Goal: Task Accomplishment & Management: Use online tool/utility

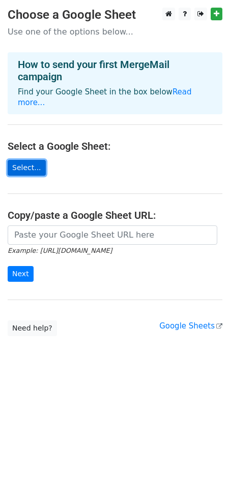
click at [19, 160] on link "Select..." at bounding box center [27, 168] width 38 height 16
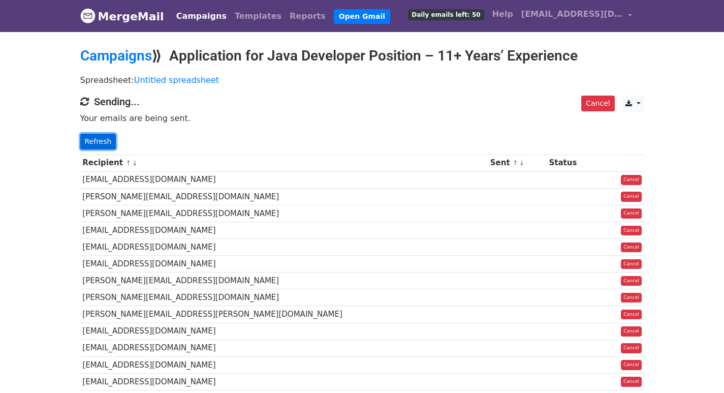
click at [99, 143] on link "Refresh" at bounding box center [98, 142] width 36 height 16
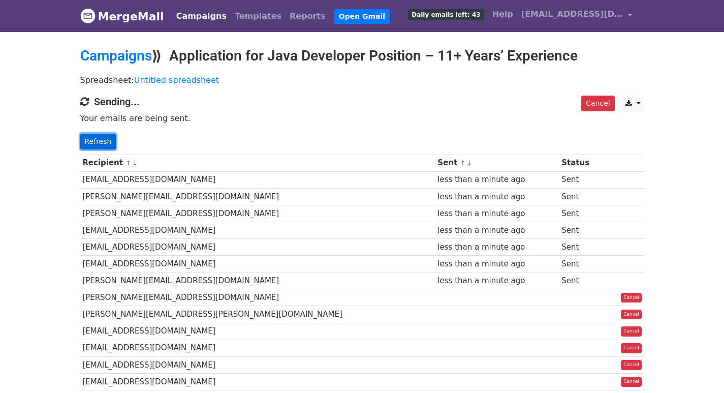
click at [96, 142] on link "Refresh" at bounding box center [98, 142] width 36 height 16
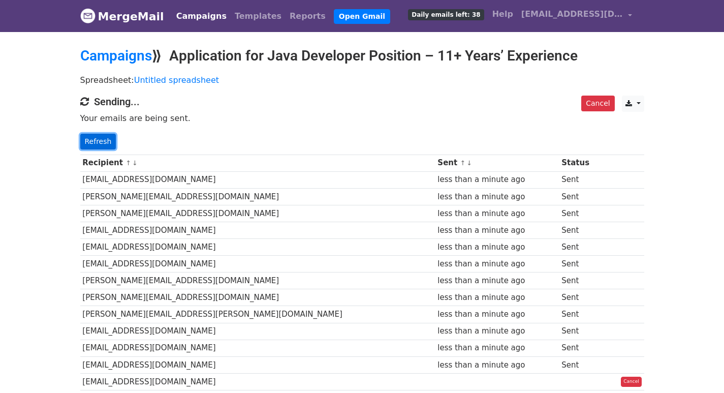
click at [104, 138] on link "Refresh" at bounding box center [98, 142] width 36 height 16
click at [96, 141] on link "Refresh" at bounding box center [98, 142] width 36 height 16
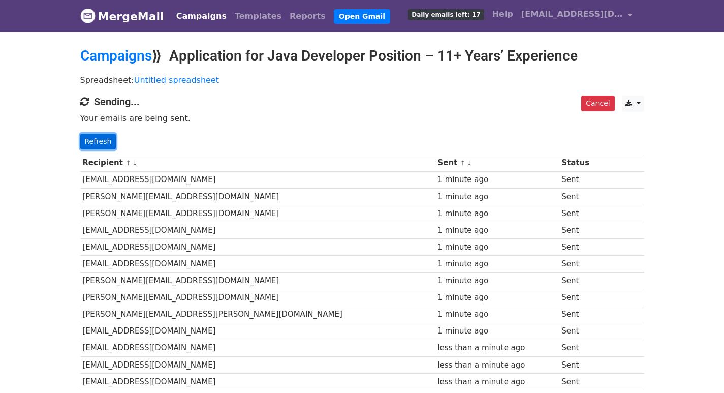
click at [105, 143] on link "Refresh" at bounding box center [98, 142] width 36 height 16
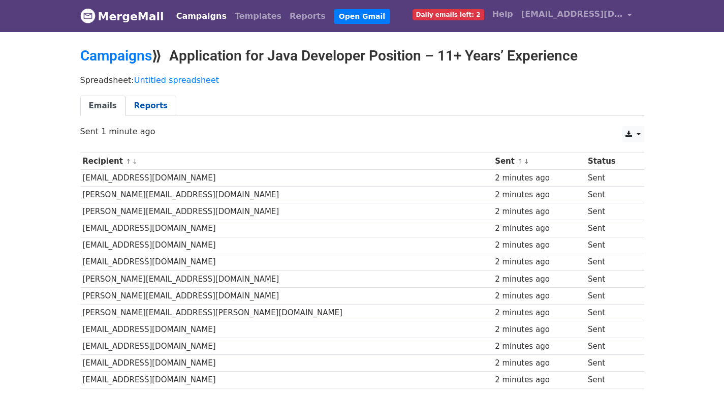
click at [148, 102] on link "Reports" at bounding box center [150, 105] width 51 height 21
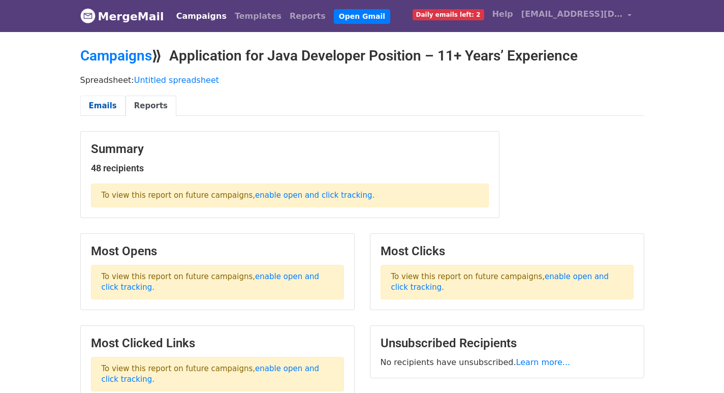
click at [100, 102] on link "Emails" at bounding box center [102, 105] width 45 height 21
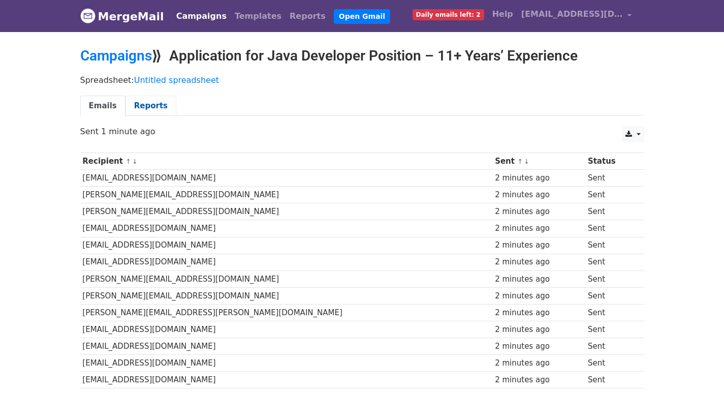
click at [151, 109] on link "Reports" at bounding box center [150, 105] width 51 height 21
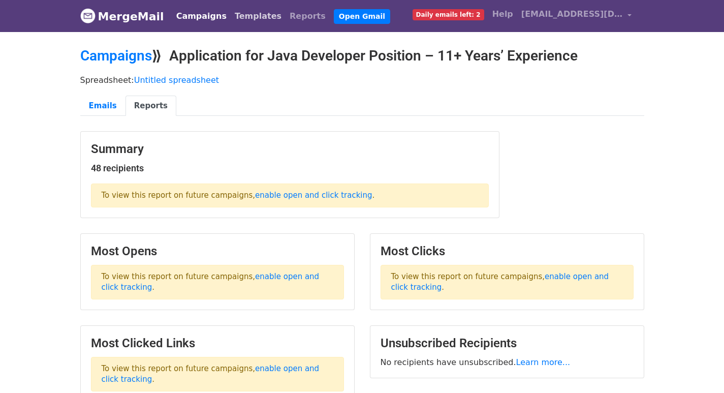
click at [236, 19] on link "Templates" at bounding box center [258, 16] width 55 height 20
click at [303, 191] on link "enable open and click tracking" at bounding box center [313, 194] width 117 height 9
click at [334, 18] on link "Open Gmail" at bounding box center [362, 16] width 56 height 15
